Goal: Navigation & Orientation: Find specific page/section

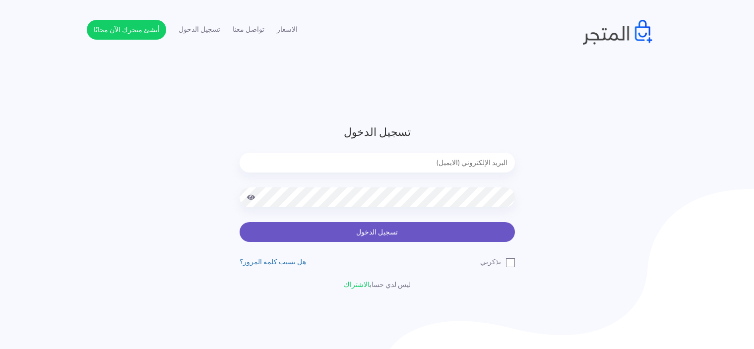
type input "[EMAIL_ADDRESS][DOMAIN_NAME]"
click at [351, 241] on button "تسجيل الدخول" at bounding box center [377, 232] width 275 height 20
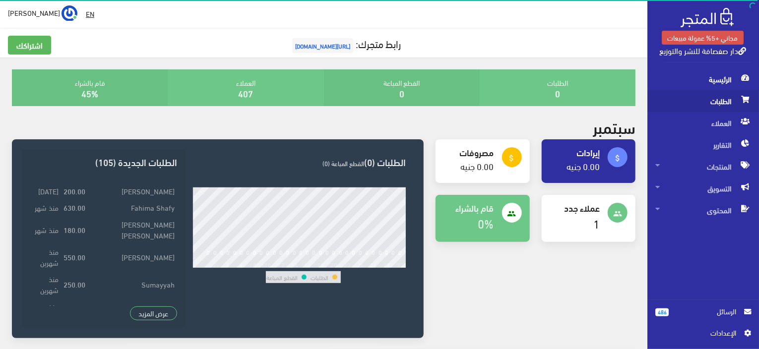
click at [703, 102] on span "الطلبات" at bounding box center [704, 101] width 96 height 22
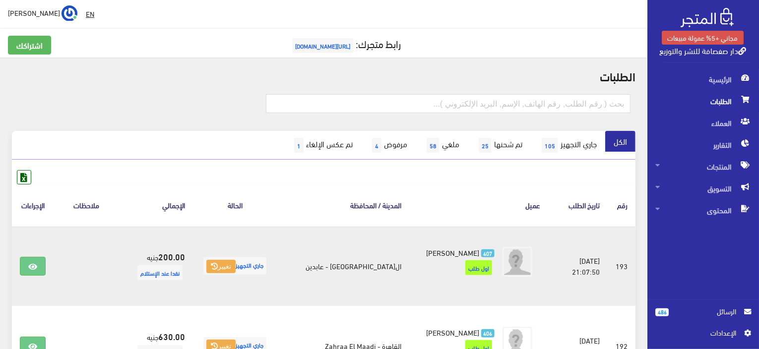
drag, startPoint x: 349, startPoint y: 268, endPoint x: 395, endPoint y: 261, distance: 46.1
click at [395, 261] on td "ال[GEOGRAPHIC_DATA] - عابدين" at bounding box center [343, 266] width 133 height 80
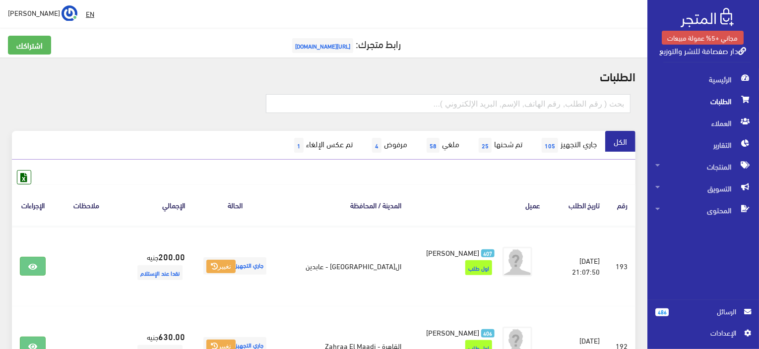
click at [500, 73] on h2 "الطلبات" at bounding box center [324, 75] width 624 height 13
click at [236, 56] on div "اشتراكك رابط متجرك: [URL][DOMAIN_NAME]" at bounding box center [324, 51] width 644 height 30
click at [618, 146] on link "الكل" at bounding box center [621, 141] width 30 height 21
click at [23, 176] on icon at bounding box center [23, 177] width 13 height 13
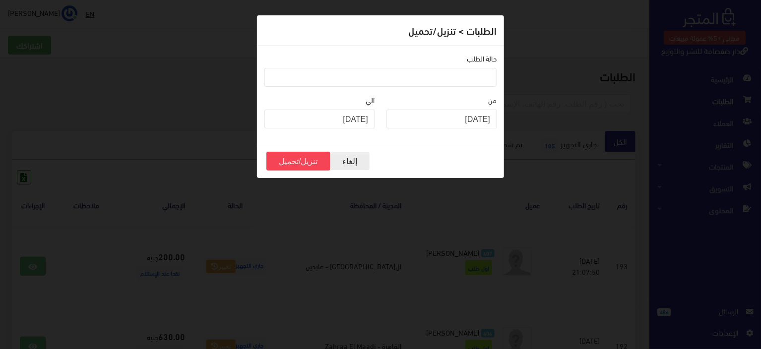
click at [358, 159] on button "إلغاء" at bounding box center [351, 161] width 40 height 19
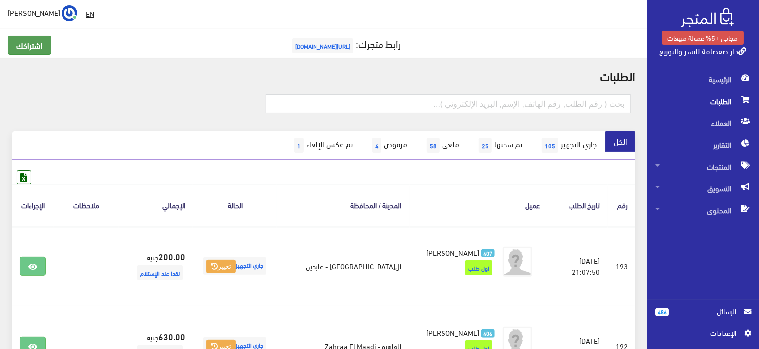
click at [29, 50] on link "اشتراكك" at bounding box center [29, 45] width 43 height 19
click at [699, 316] on span "الرسائل" at bounding box center [707, 311] width 60 height 11
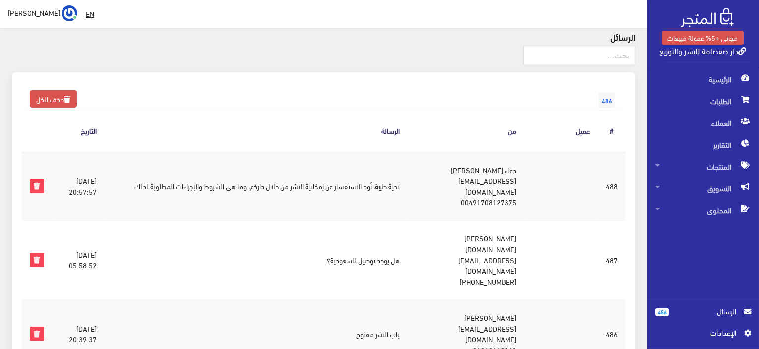
scroll to position [40, 0]
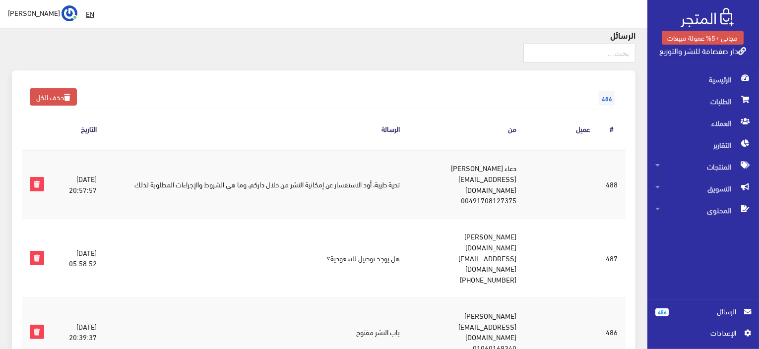
click at [283, 225] on td "هل يوجد توصيل للسعودية؟" at bounding box center [257, 258] width 304 height 79
click at [352, 257] on td "هل يوجد توصيل للسعودية؟" at bounding box center [257, 258] width 304 height 79
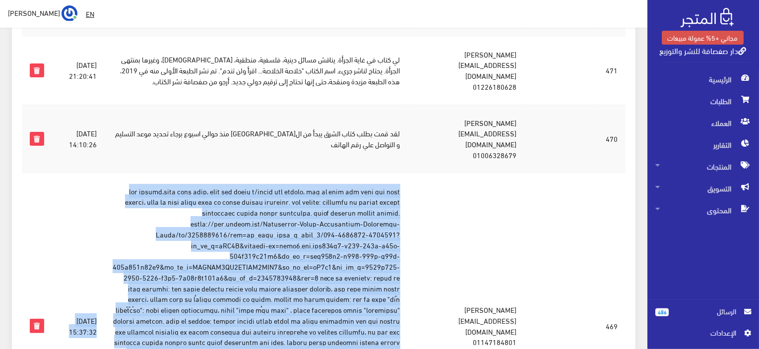
scroll to position [1907, 0]
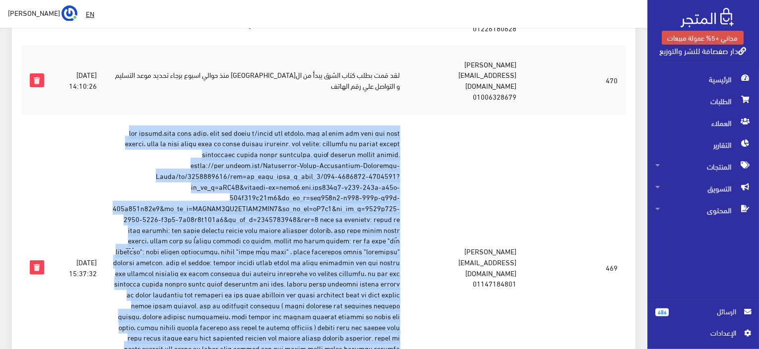
drag, startPoint x: 415, startPoint y: 157, endPoint x: 216, endPoint y: 237, distance: 214.8
click at [216, 237] on td at bounding box center [257, 268] width 304 height 306
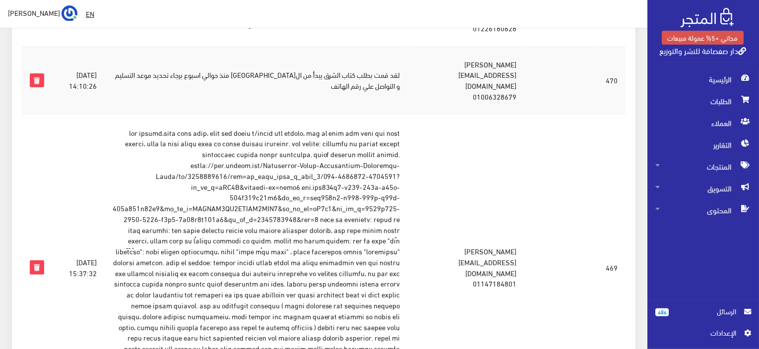
click at [510, 126] on td "[PERSON_NAME] [EMAIL_ADDRESS][DOMAIN_NAME] 01147184801" at bounding box center [467, 268] width 117 height 306
click at [679, 73] on span "الرئيسية" at bounding box center [704, 79] width 96 height 22
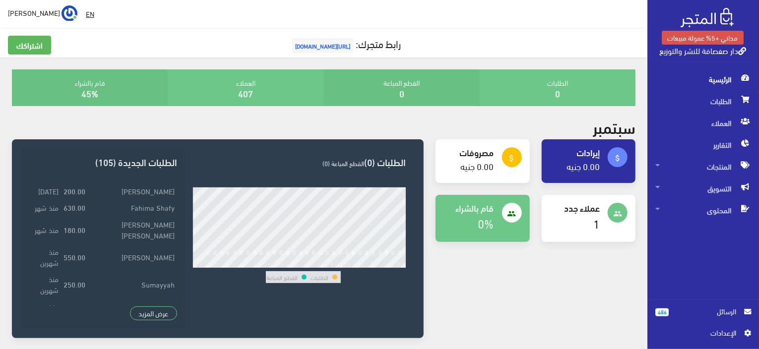
drag, startPoint x: 413, startPoint y: 42, endPoint x: 274, endPoint y: 51, distance: 138.8
click at [274, 51] on h5 "رابط متجرك: [URL][DOMAIN_NAME]" at bounding box center [324, 46] width 632 height 20
click at [465, 30] on div "اشتراكك رابط متجرك: [URL][DOMAIN_NAME]" at bounding box center [324, 43] width 648 height 30
click at [101, 2] on div " EN [PERSON_NAME]" at bounding box center [324, 14] width 648 height 28
drag, startPoint x: 4, startPoint y: 12, endPoint x: 8, endPoint y: 20, distance: 8.2
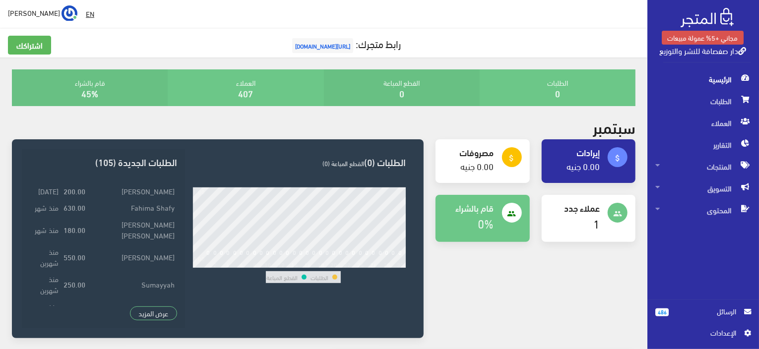
click at [8, 20] on div " EN [PERSON_NAME]" at bounding box center [324, 14] width 648 height 28
click at [134, 9] on div "EN [PERSON_NAME] اشتراكي" at bounding box center [324, 14] width 632 height 18
